Goal: Task Accomplishment & Management: Manage account settings

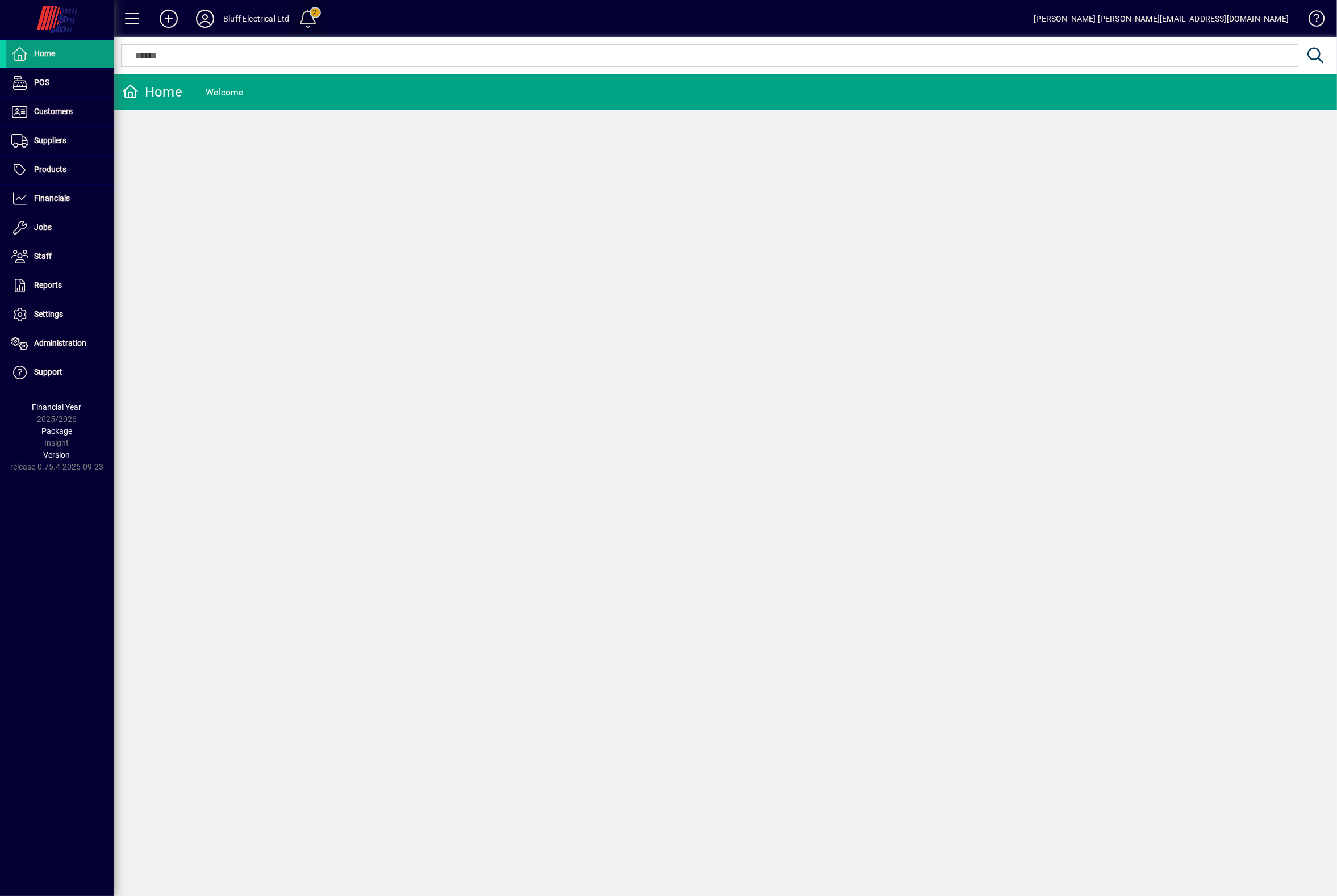
click at [303, 16] on span at bounding box center [308, 18] width 27 height 27
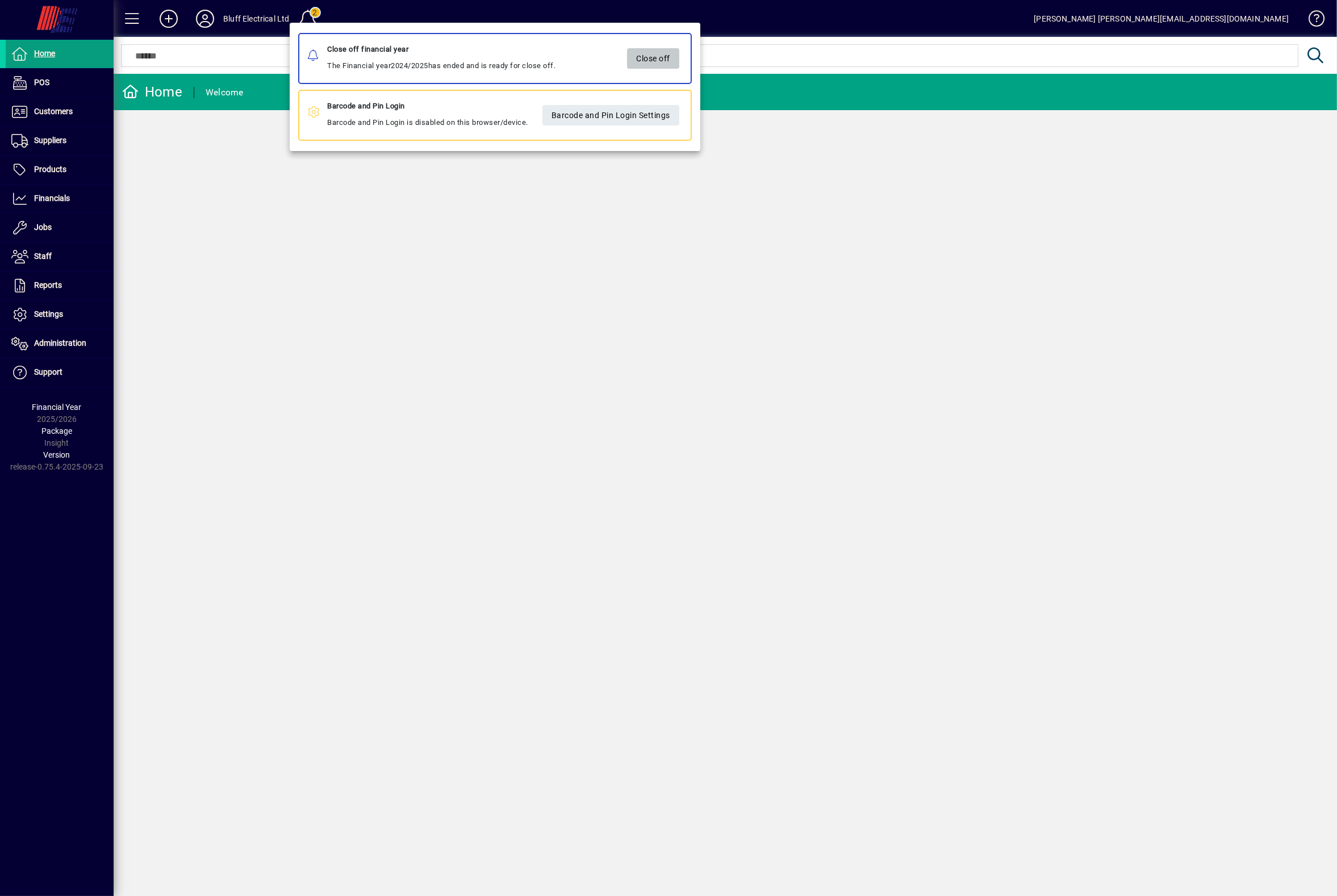
click at [665, 61] on span "Close off" at bounding box center [653, 58] width 34 height 19
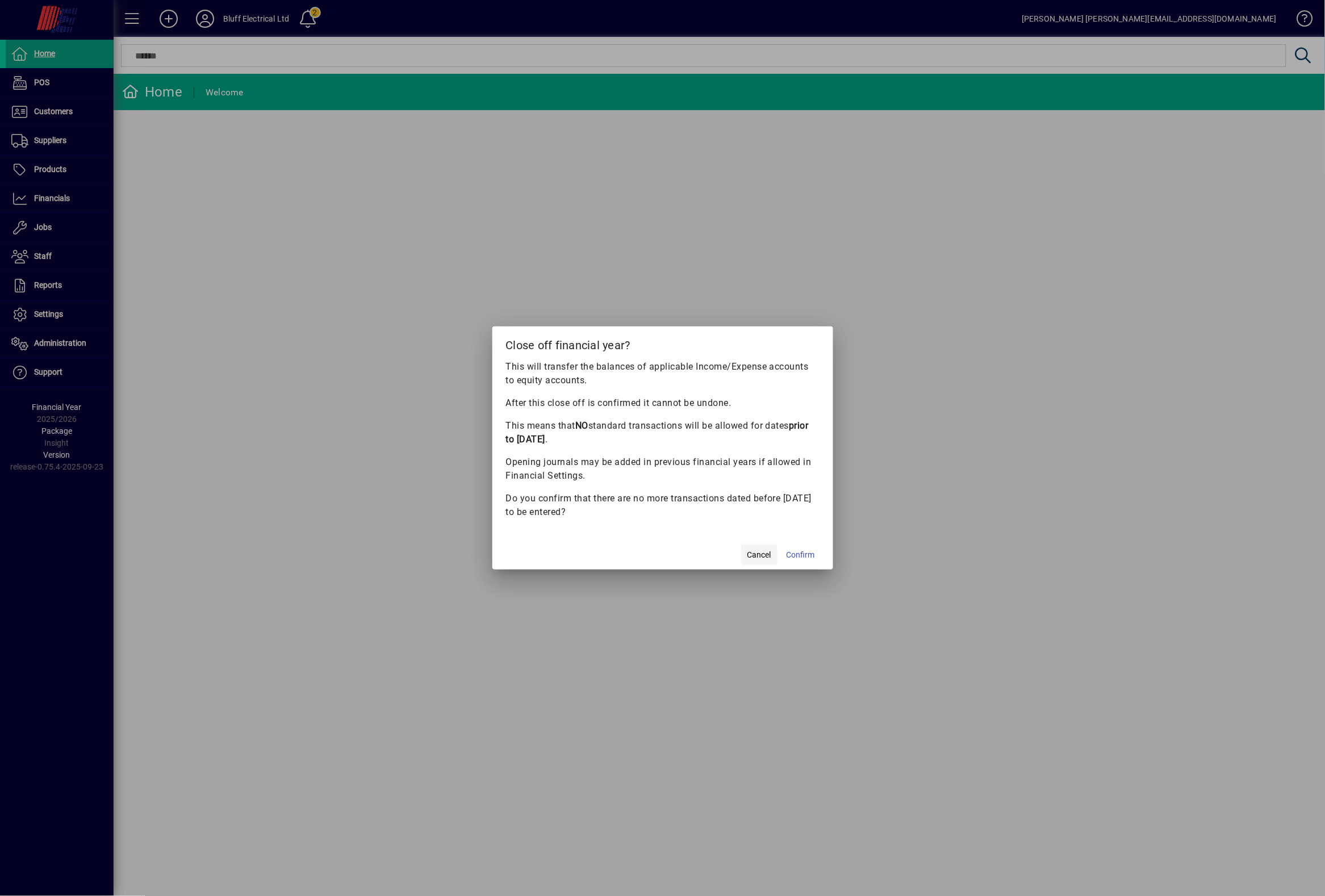
click at [759, 558] on span "Cancel" at bounding box center [759, 555] width 24 height 12
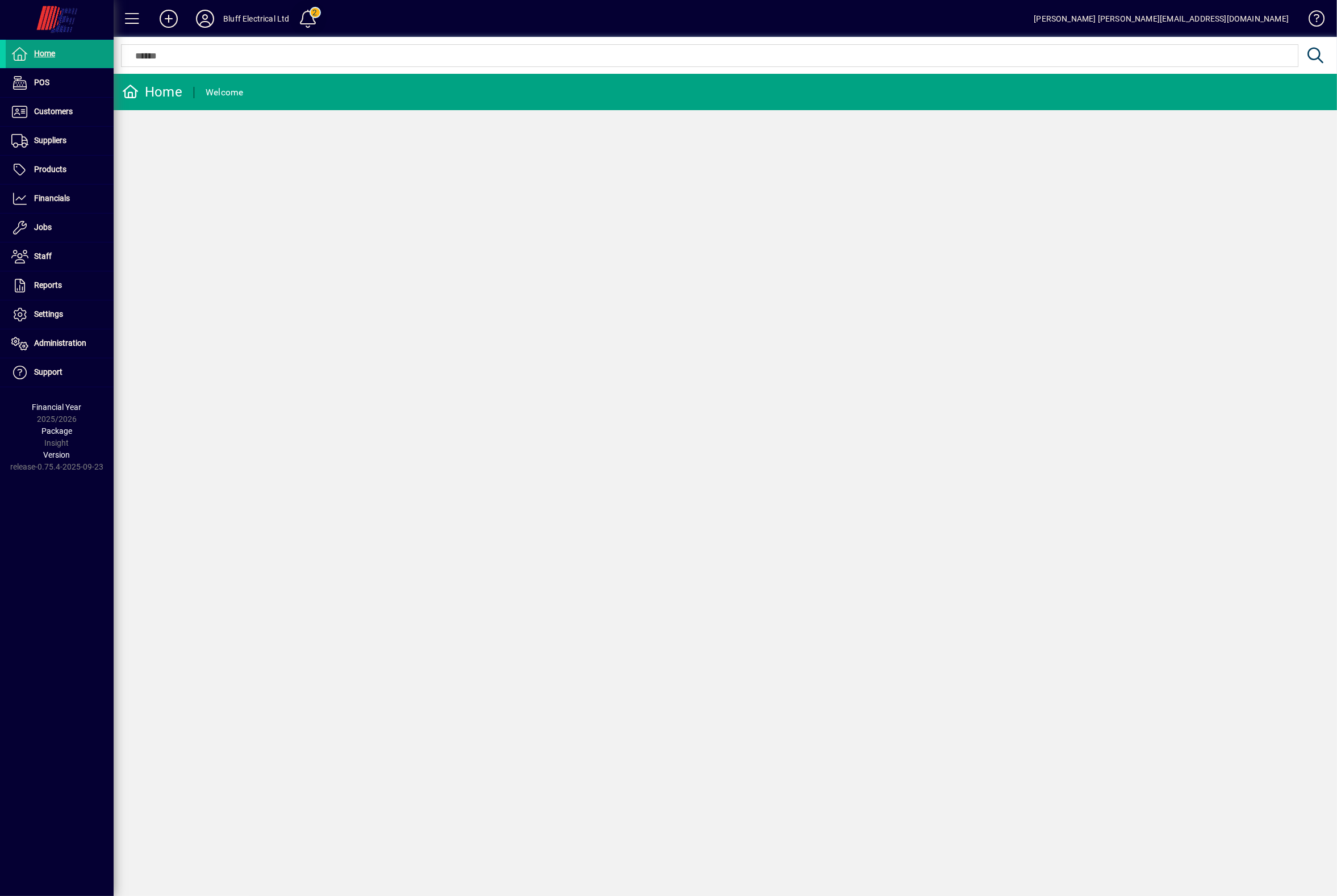
click at [316, 19] on span at bounding box center [308, 18] width 27 height 27
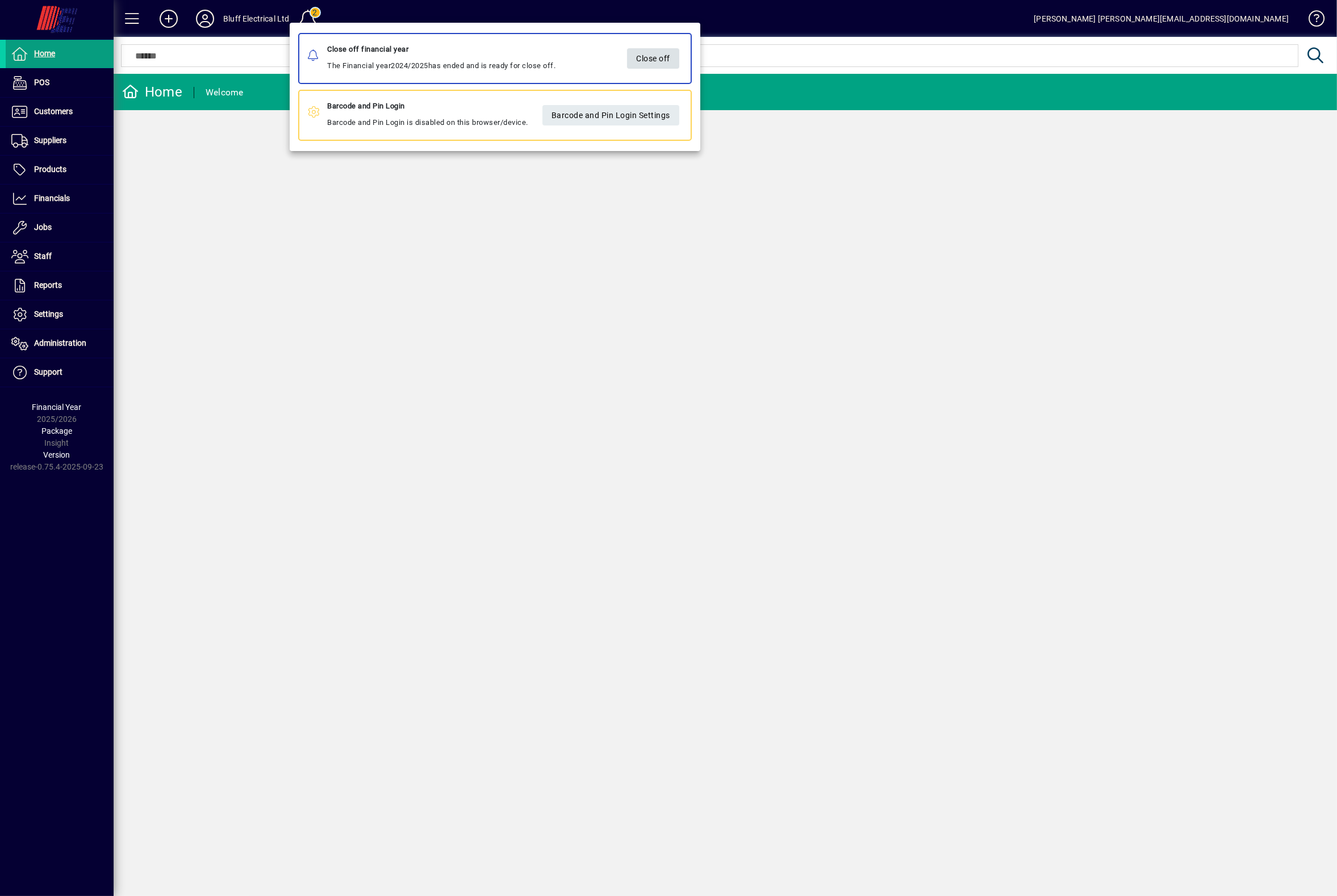
click at [669, 50] on span "Close off" at bounding box center [653, 58] width 34 height 19
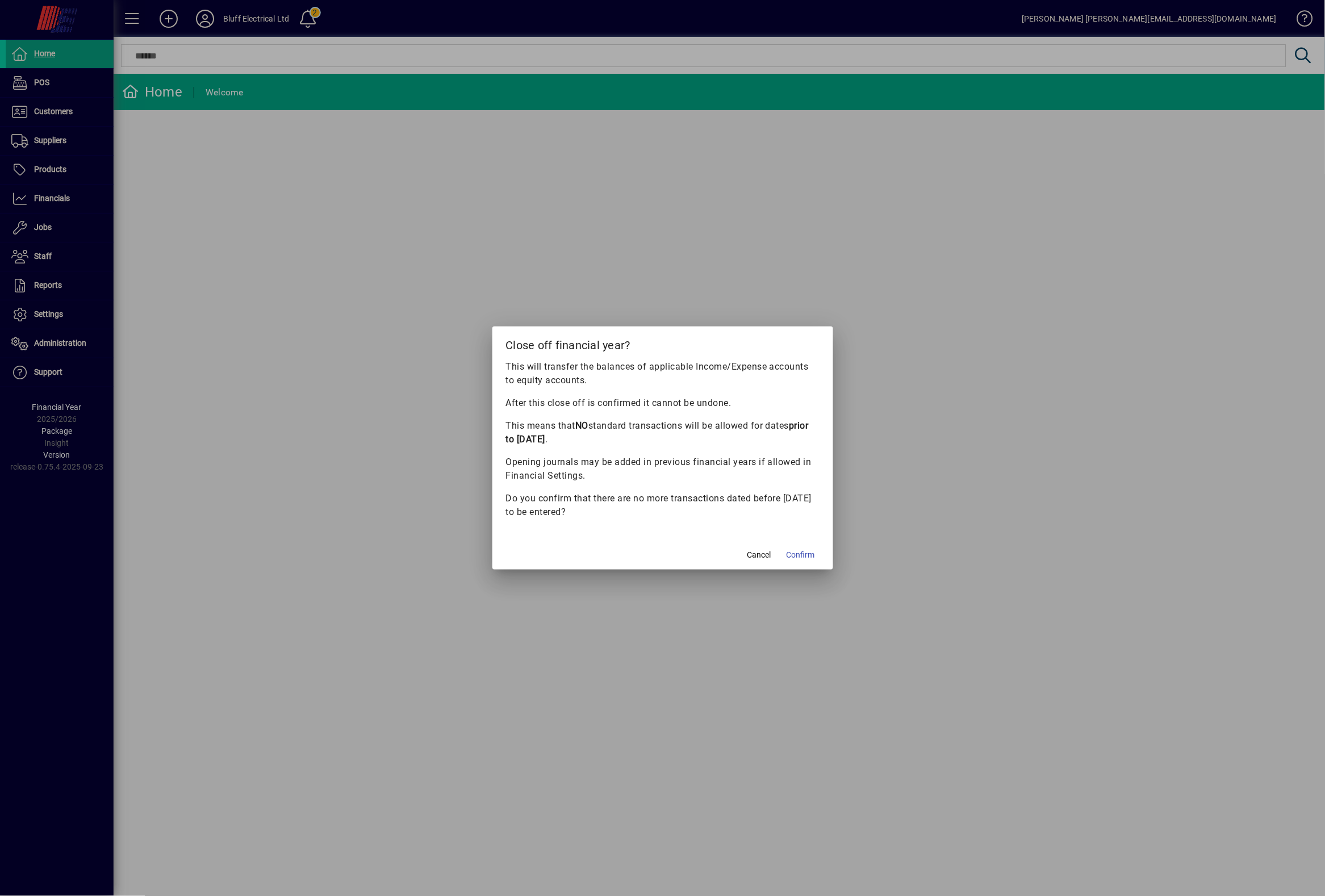
click at [803, 488] on div "This will transfer the balances of applicable Income/Expense accounts to equity…" at bounding box center [663, 440] width 313 height 159
click at [775, 555] on span "button" at bounding box center [759, 555] width 37 height 27
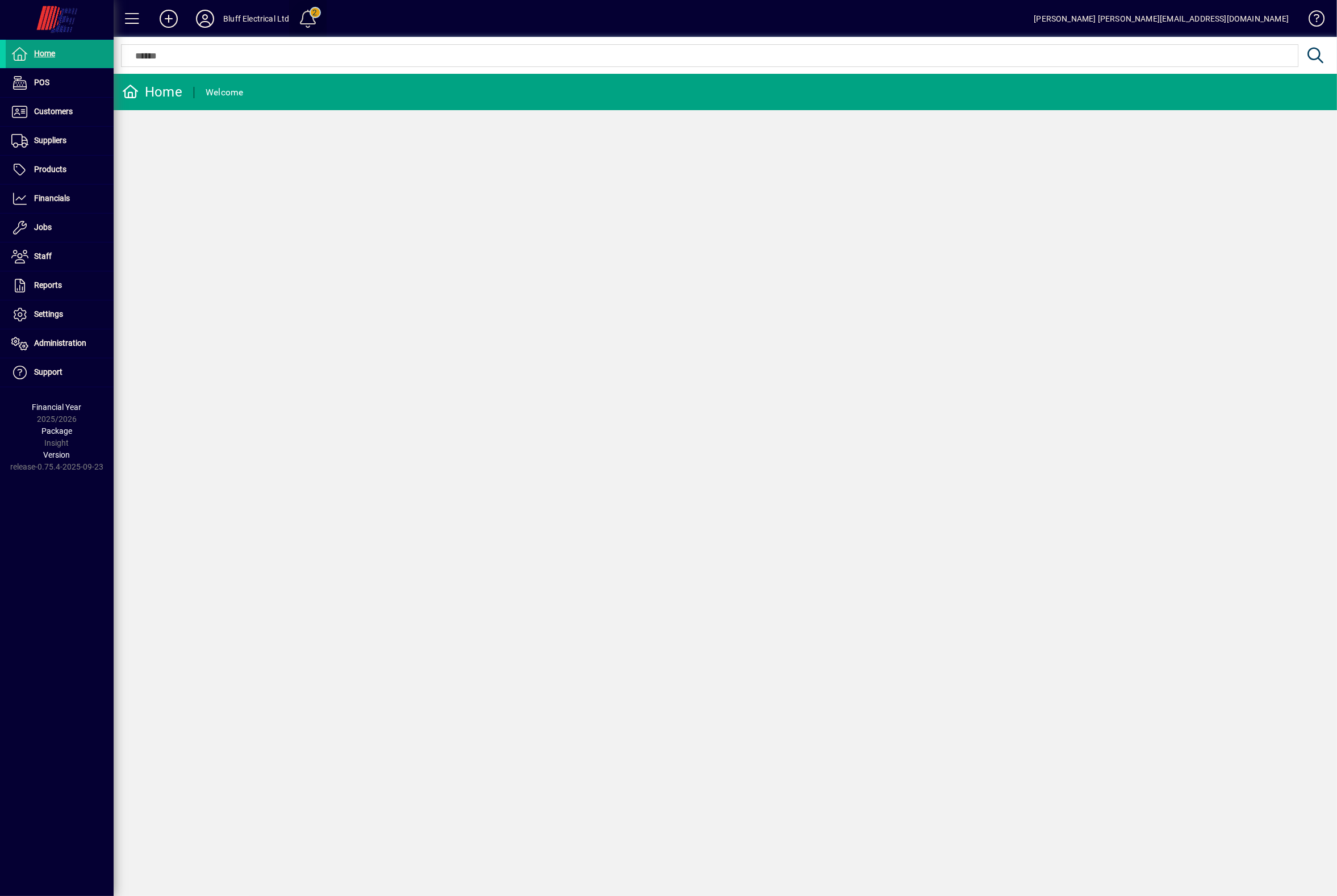
click at [308, 20] on span at bounding box center [308, 18] width 27 height 27
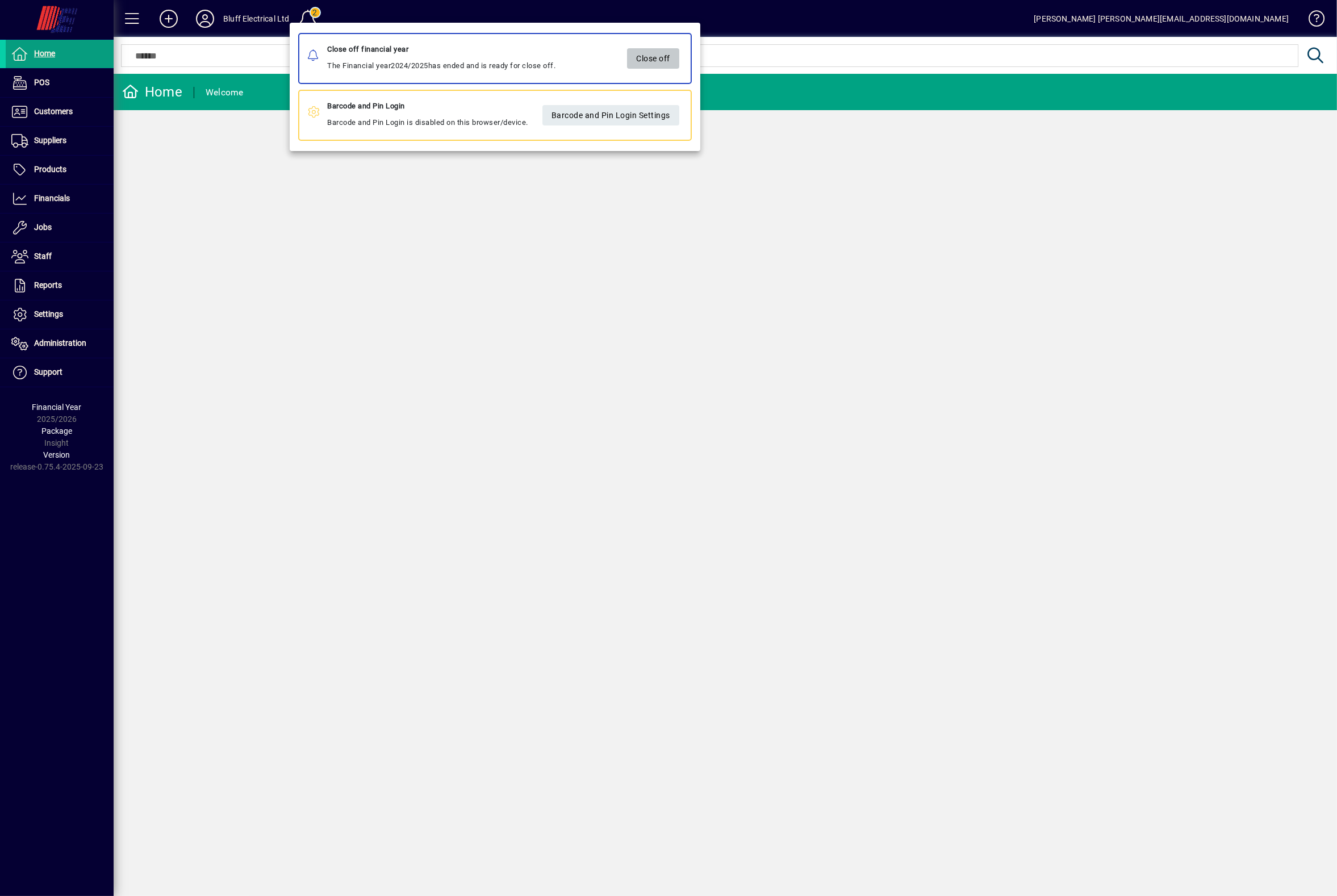
click at [660, 55] on span "Close off" at bounding box center [653, 58] width 34 height 19
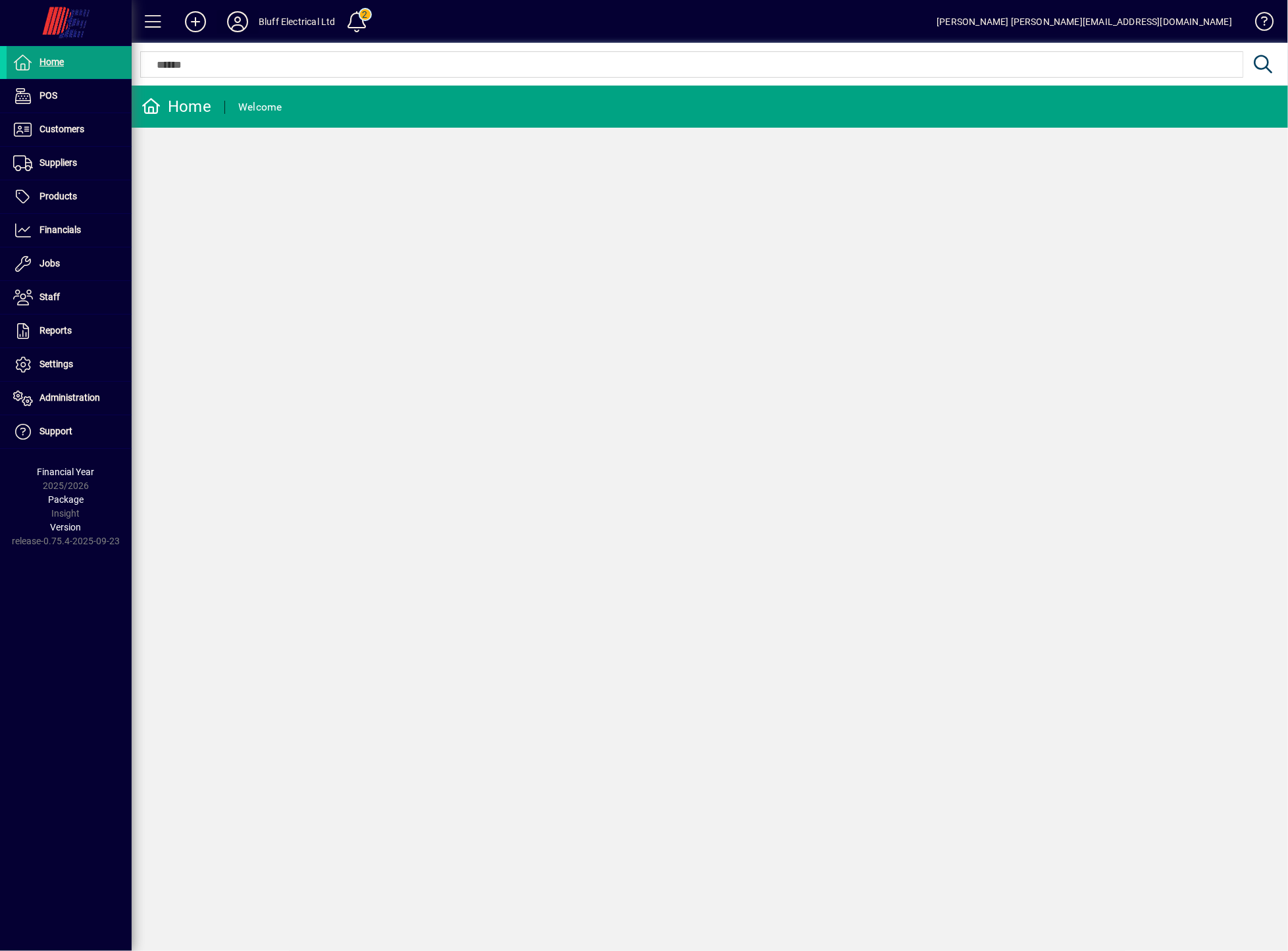
click at [234, 19] on icon at bounding box center [238, 22] width 26 height 21
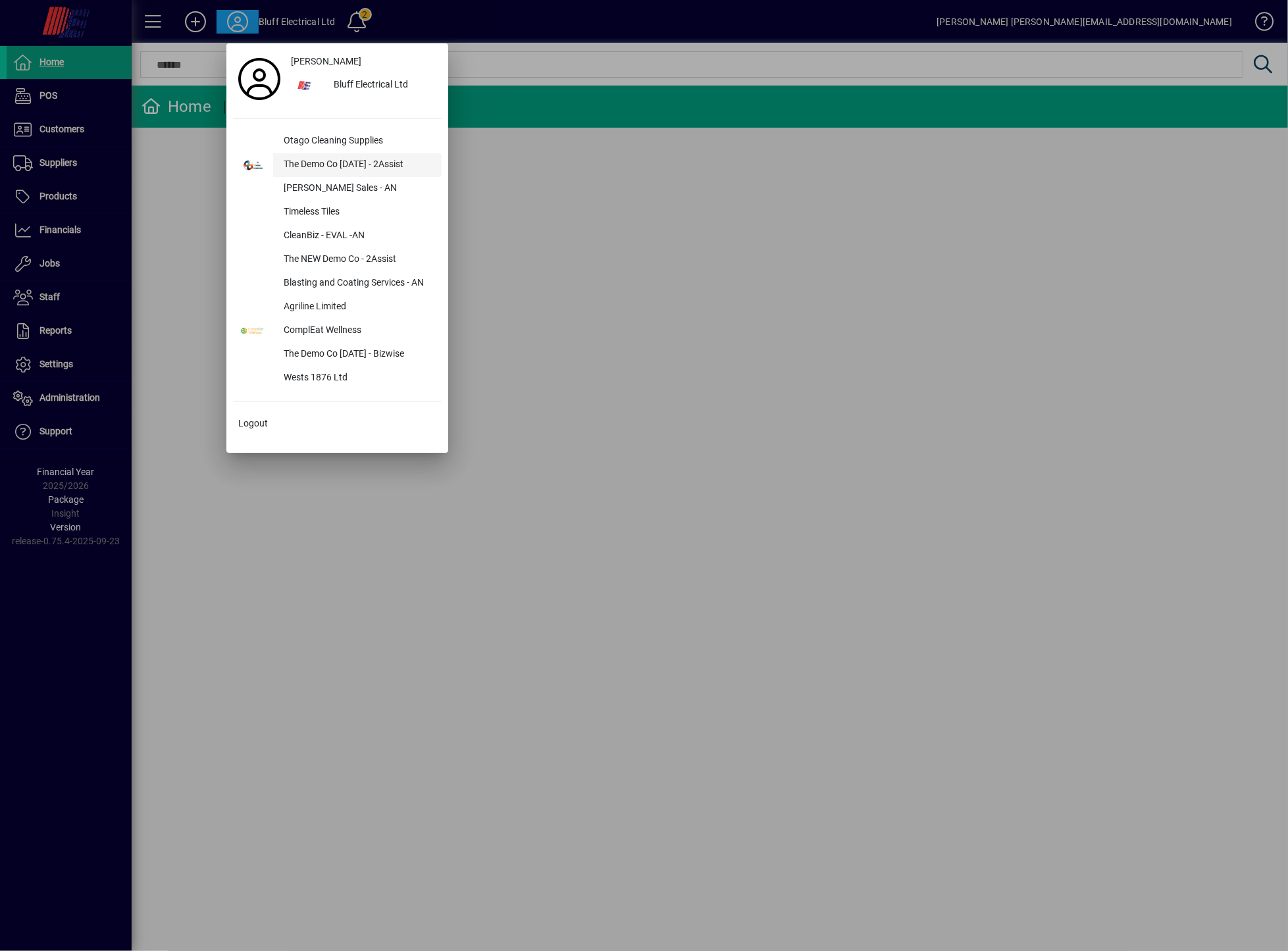
click at [321, 162] on div "The Demo Co [DATE] - 2Assist" at bounding box center [357, 164] width 168 height 24
